Goal: Information Seeking & Learning: Learn about a topic

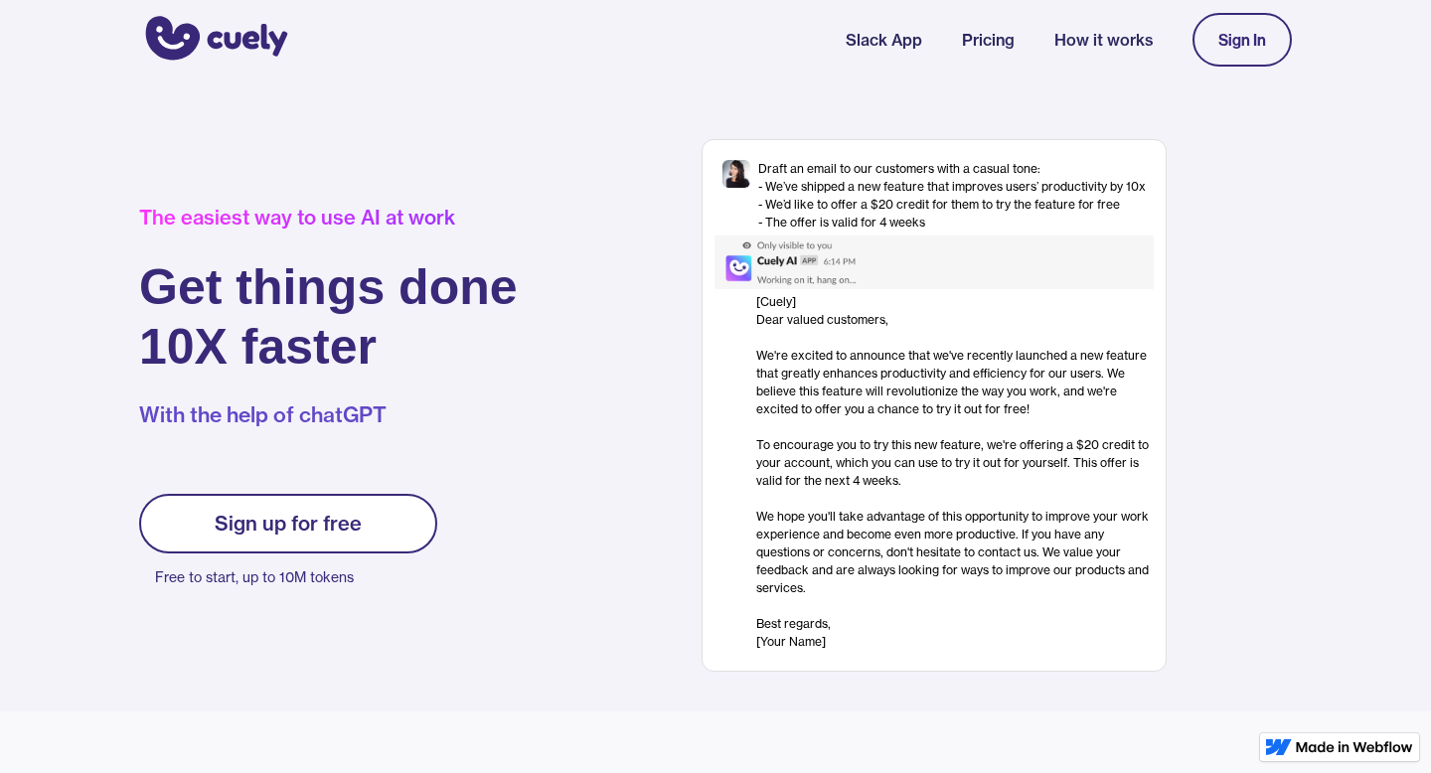
click at [989, 28] on link "Pricing" at bounding box center [988, 40] width 53 height 24
click at [909, 41] on link "Slack App" at bounding box center [883, 40] width 76 height 24
click at [1100, 32] on link "How it works" at bounding box center [1103, 40] width 98 height 24
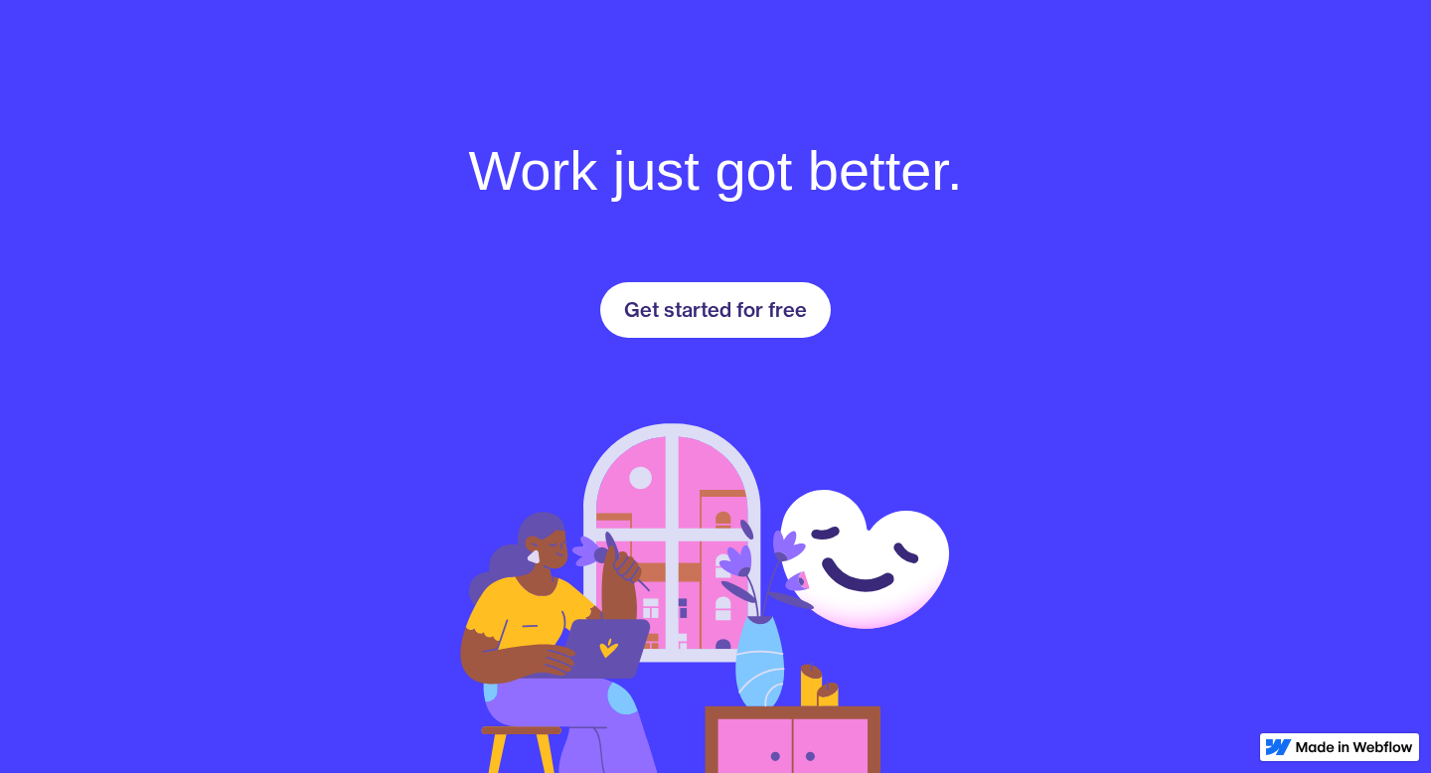
scroll to position [2776, 0]
